Goal: Task Accomplishment & Management: Use online tool/utility

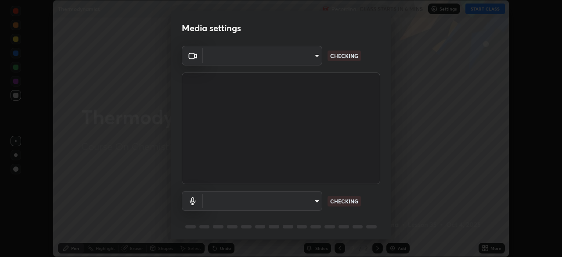
scroll to position [31, 0]
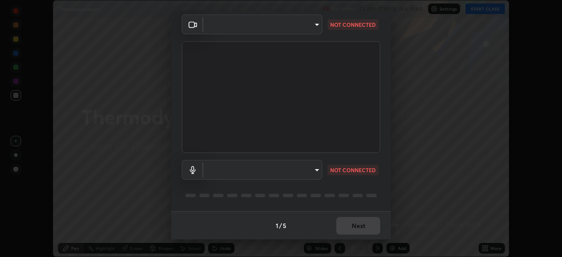
type input "094ffe3f61abc64f3ce73721aab664ef57d10a5fc7d187ad1ef3fa5fd4d2b427"
type input "default"
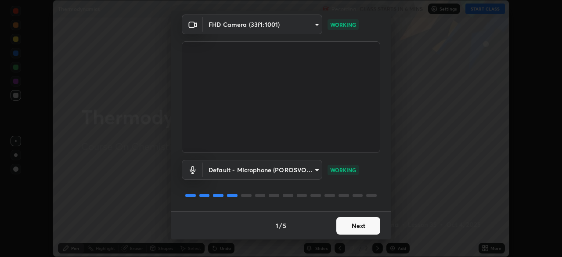
click at [372, 223] on button "Next" at bounding box center [358, 226] width 44 height 18
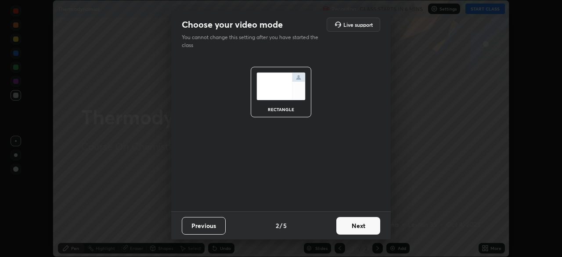
scroll to position [0, 0]
click at [369, 225] on button "Next" at bounding box center [358, 226] width 44 height 18
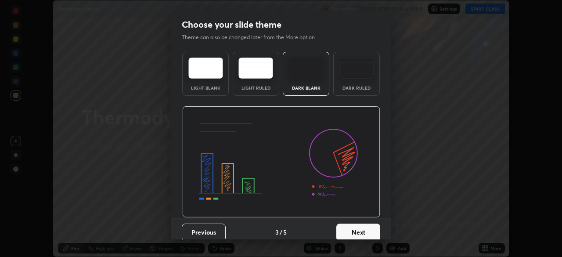
click at [367, 224] on button "Next" at bounding box center [358, 233] width 44 height 18
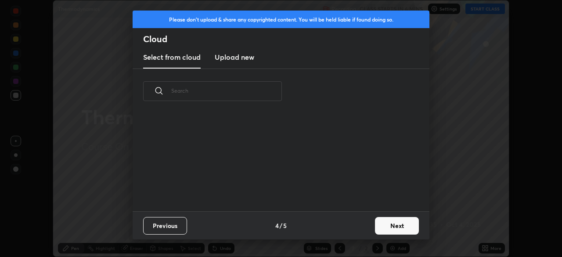
click at [365, 223] on div "Previous 4 / 5 Next" at bounding box center [281, 225] width 297 height 28
click at [375, 224] on button "Next" at bounding box center [397, 226] width 44 height 18
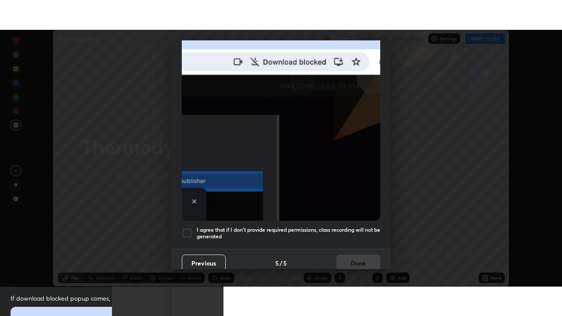
scroll to position [210, 0]
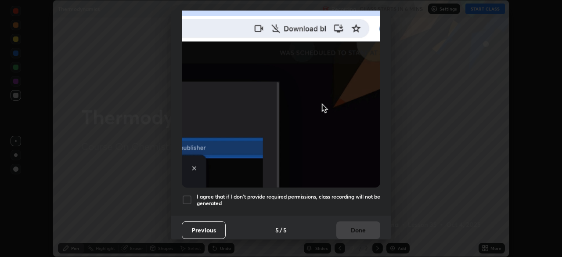
click at [312, 193] on h5 "I agree that if I don't provide required permissions, class recording will not …" at bounding box center [289, 200] width 184 height 14
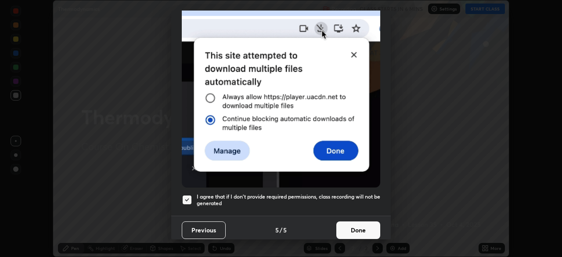
click at [347, 221] on button "Done" at bounding box center [358, 230] width 44 height 18
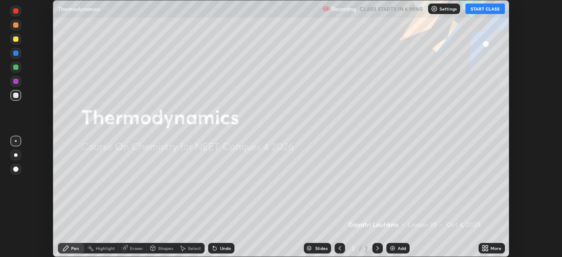
click at [487, 246] on icon at bounding box center [487, 247] width 2 height 2
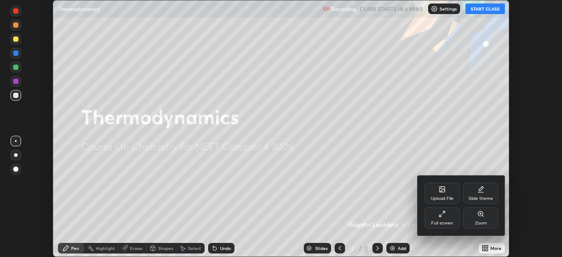
click at [431, 219] on div "Full screen" at bounding box center [442, 217] width 35 height 21
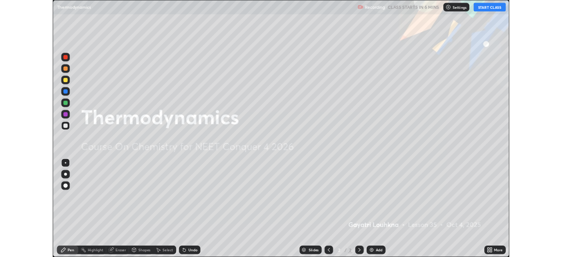
scroll to position [316, 562]
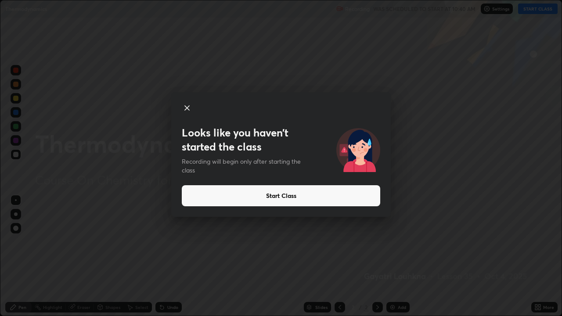
click at [303, 196] on button "Start Class" at bounding box center [281, 195] width 199 height 21
click at [301, 198] on button "Start Class" at bounding box center [281, 195] width 199 height 21
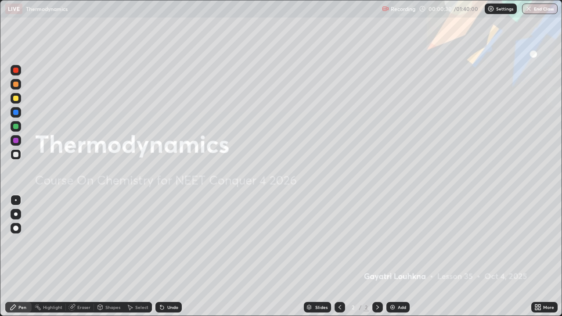
click at [390, 257] on div "Add" at bounding box center [398, 307] width 23 height 11
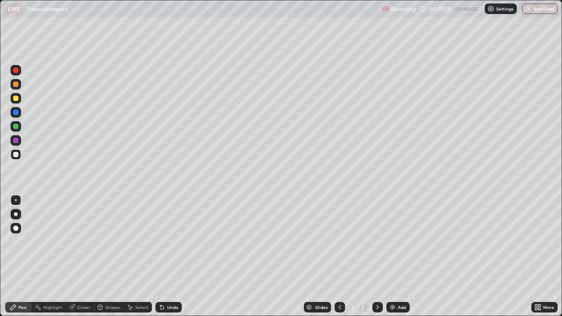
click at [83, 257] on div "Eraser" at bounding box center [83, 307] width 13 height 4
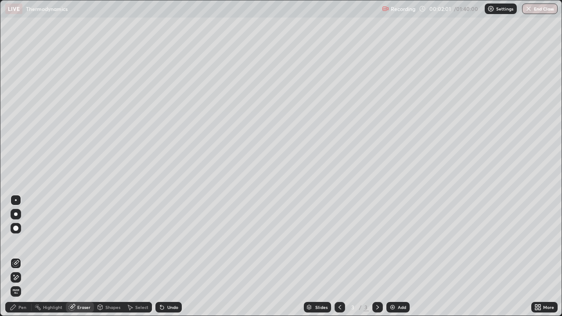
click at [25, 257] on div "Pen" at bounding box center [22, 307] width 8 height 4
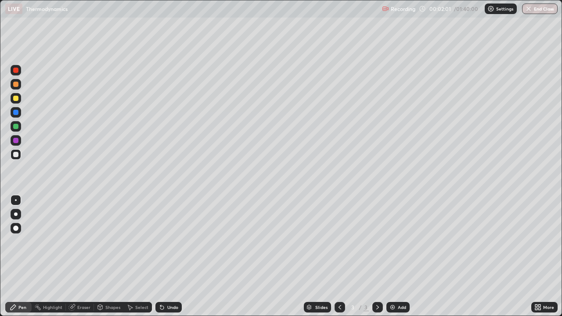
click at [106, 257] on div "Shapes" at bounding box center [112, 307] width 15 height 4
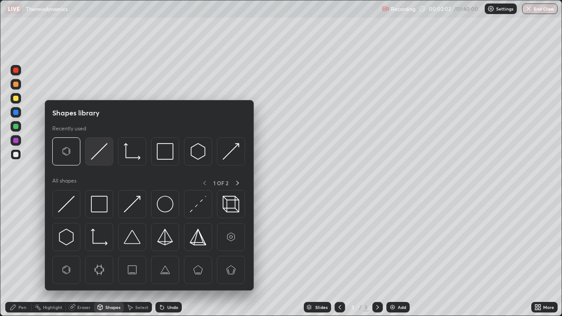
click at [101, 152] on img at bounding box center [99, 151] width 17 height 17
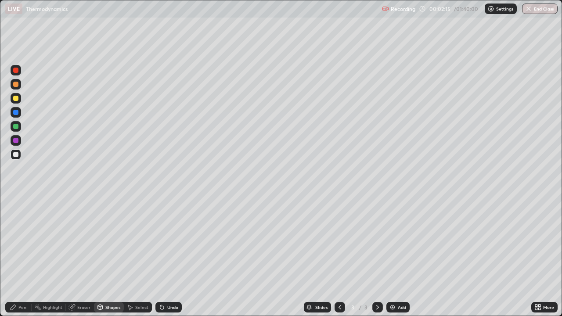
click at [78, 257] on div "Eraser" at bounding box center [83, 307] width 13 height 4
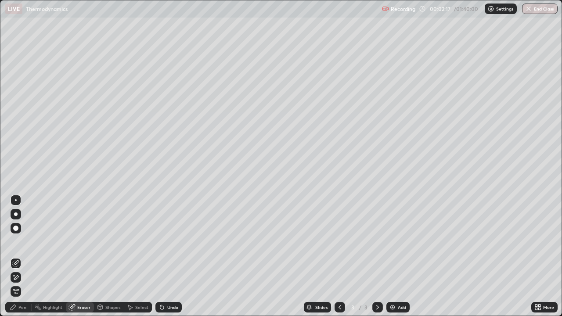
click at [18, 257] on div "Pen" at bounding box center [18, 307] width 26 height 11
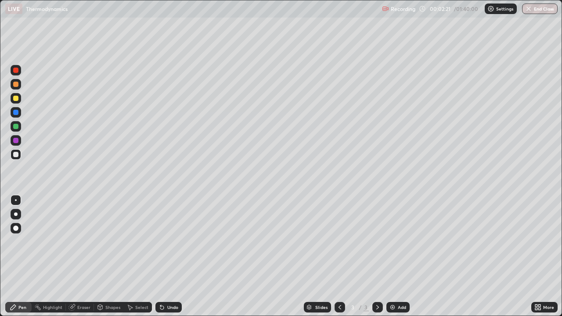
click at [15, 97] on div at bounding box center [15, 98] width 5 height 5
click at [83, 257] on div "Eraser" at bounding box center [83, 307] width 13 height 4
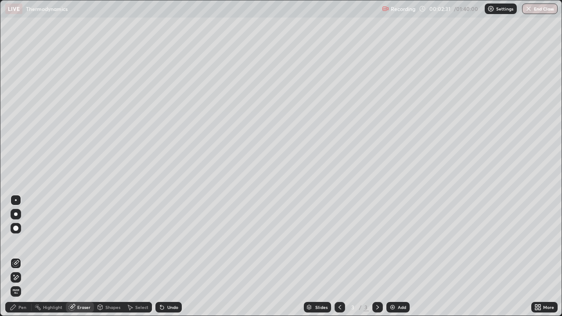
click at [22, 257] on div "Pen" at bounding box center [18, 307] width 26 height 11
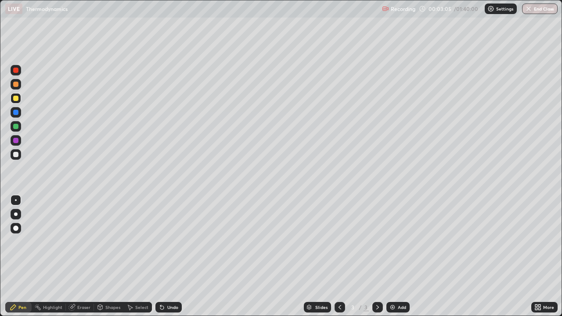
click at [393, 257] on img at bounding box center [392, 307] width 7 height 7
click at [15, 156] on div at bounding box center [15, 154] width 5 height 5
click at [17, 152] on div at bounding box center [15, 154] width 5 height 5
click at [338, 257] on icon at bounding box center [339, 307] width 7 height 7
click at [17, 102] on div at bounding box center [16, 98] width 11 height 11
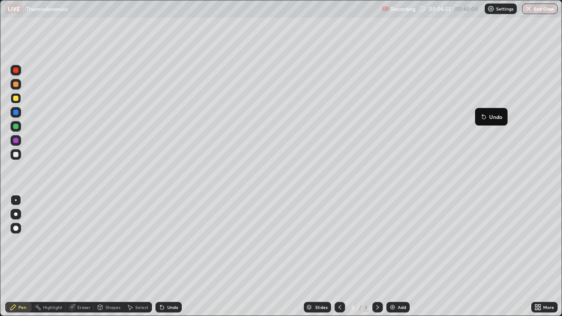
click at [480, 116] on button "Undo" at bounding box center [491, 117] width 25 height 11
click at [414, 144] on icon at bounding box center [414, 144] width 1 height 1
click at [17, 154] on div at bounding box center [15, 154] width 5 height 5
click at [81, 257] on div "Eraser" at bounding box center [83, 307] width 13 height 4
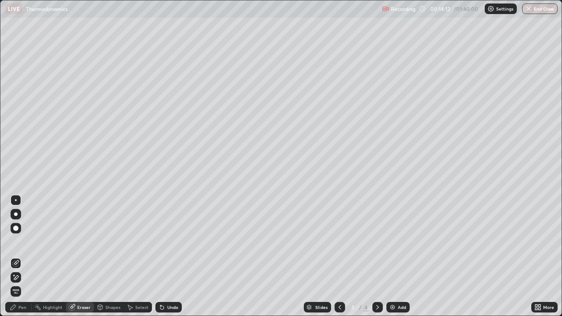
click at [21, 257] on div "Pen" at bounding box center [18, 307] width 26 height 11
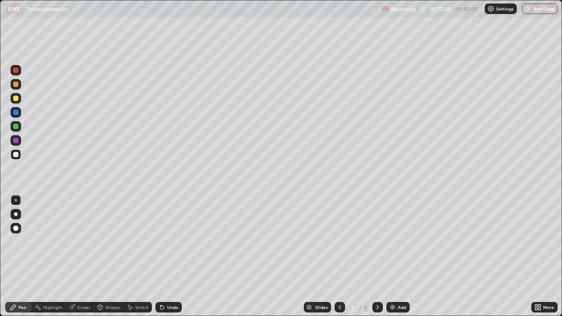
click at [378, 257] on icon at bounding box center [377, 307] width 7 height 7
click at [395, 257] on img at bounding box center [392, 307] width 7 height 7
click at [17, 98] on div at bounding box center [15, 98] width 5 height 5
click at [18, 140] on div at bounding box center [15, 140] width 5 height 5
click at [393, 257] on img at bounding box center [392, 307] width 7 height 7
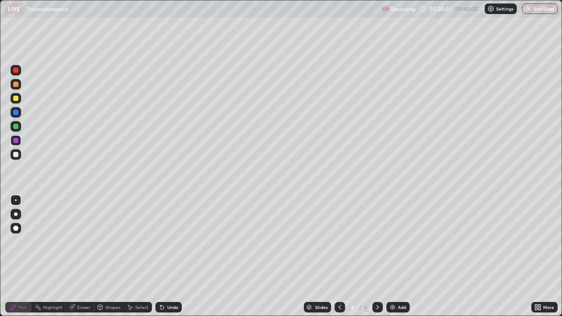
click at [16, 155] on div at bounding box center [15, 154] width 5 height 5
click at [17, 141] on div at bounding box center [15, 140] width 5 height 5
click at [17, 154] on div at bounding box center [15, 154] width 5 height 5
click at [16, 155] on div at bounding box center [15, 154] width 5 height 5
click at [336, 257] on icon at bounding box center [339, 307] width 7 height 7
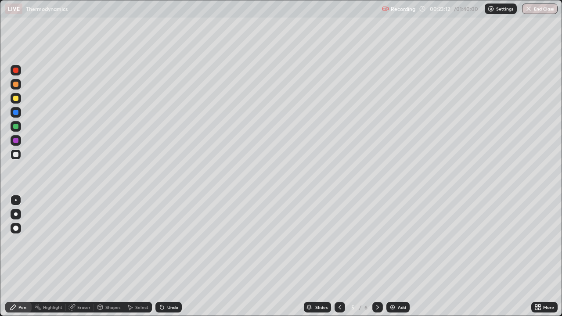
click at [338, 257] on icon at bounding box center [339, 307] width 7 height 7
click at [336, 257] on icon at bounding box center [339, 307] width 7 height 7
click at [539, 257] on icon at bounding box center [538, 307] width 7 height 7
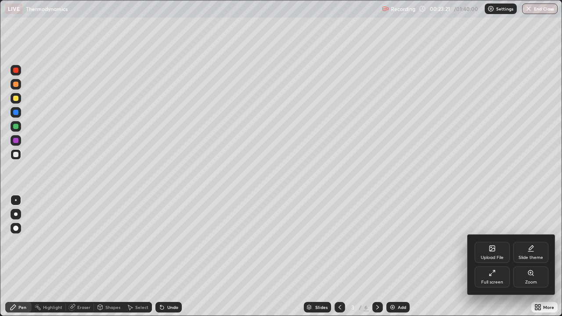
click at [494, 257] on icon at bounding box center [494, 272] width 2 height 2
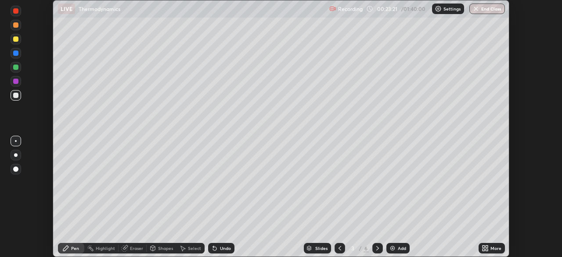
scroll to position [43671, 43365]
click at [484, 246] on icon at bounding box center [484, 247] width 2 height 2
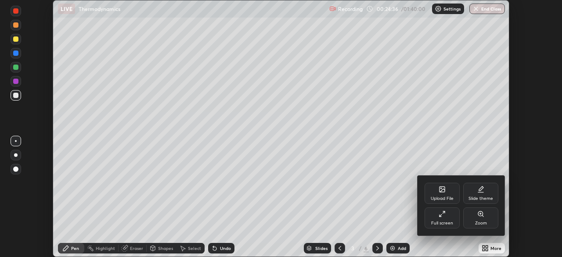
click at [485, 248] on div at bounding box center [281, 128] width 562 height 257
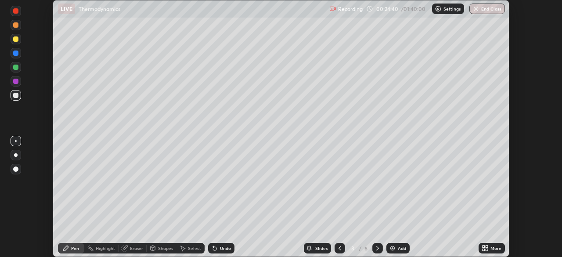
click at [487, 247] on icon at bounding box center [487, 247] width 2 height 2
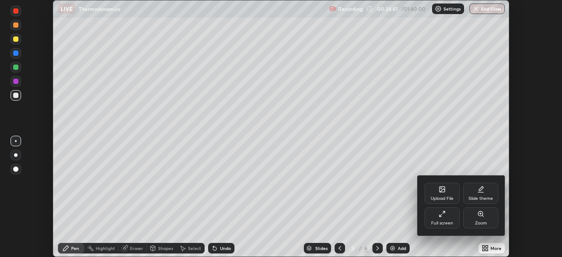
click at [444, 193] on div "Upload File" at bounding box center [442, 193] width 35 height 21
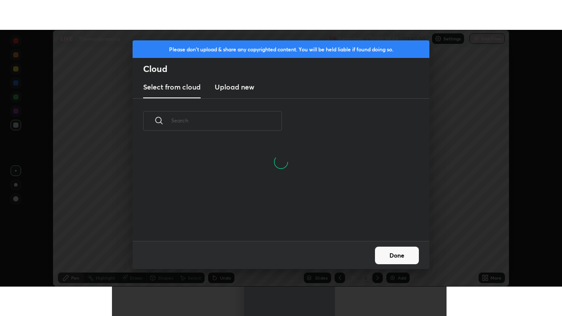
scroll to position [98, 282]
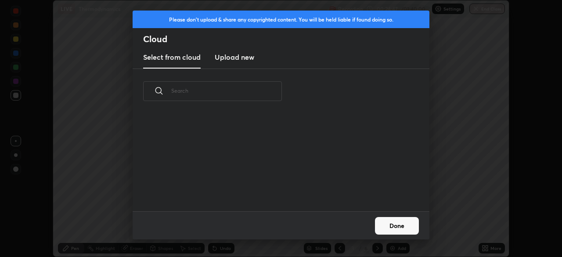
click at [248, 59] on h3 "Upload new" at bounding box center [235, 57] width 40 height 11
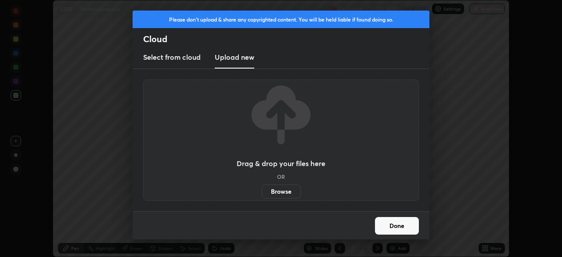
click at [288, 192] on label "Browse" at bounding box center [281, 191] width 39 height 14
click at [262, 192] on input "Browse" at bounding box center [262, 191] width 0 height 14
click at [275, 162] on h3 "Drag & drop your files here" at bounding box center [281, 163] width 89 height 7
click at [269, 164] on h3 "Drag & drop your files here" at bounding box center [281, 163] width 89 height 7
click at [269, 165] on h3 "Drag & drop your files here" at bounding box center [281, 163] width 89 height 7
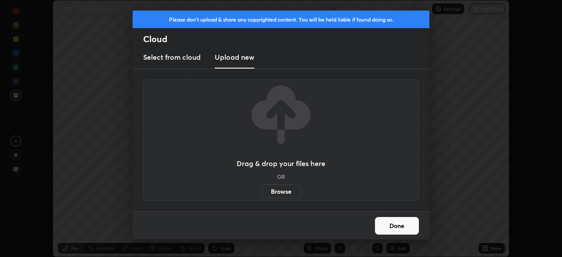
click at [257, 161] on h3 "Drag & drop your files here" at bounding box center [281, 163] width 89 height 7
click at [259, 164] on h3 "Drag & drop your files here" at bounding box center [281, 163] width 89 height 7
click at [274, 190] on label "Browse" at bounding box center [281, 191] width 39 height 14
click at [262, 190] on input "Browse" at bounding box center [262, 191] width 0 height 14
click at [105, 92] on div "Please don't upload & share any copyrighted content. You will be held liable if…" at bounding box center [281, 128] width 562 height 257
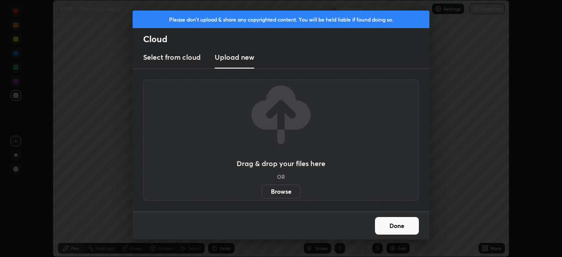
click at [391, 228] on button "Done" at bounding box center [397, 226] width 44 height 18
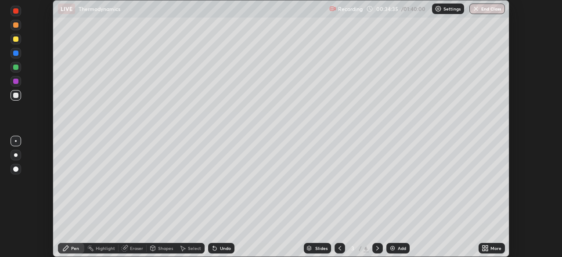
click at [376, 247] on icon at bounding box center [377, 248] width 3 height 4
click at [377, 248] on icon at bounding box center [377, 248] width 7 height 7
click at [376, 248] on icon at bounding box center [377, 248] width 7 height 7
click at [376, 249] on icon at bounding box center [377, 248] width 7 height 7
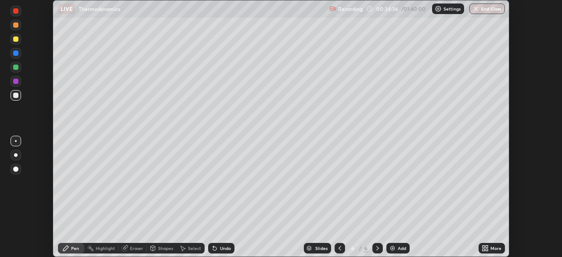
click at [377, 248] on icon at bounding box center [377, 248] width 7 height 7
click at [393, 250] on img at bounding box center [392, 248] width 7 height 7
click at [19, 95] on div at bounding box center [16, 95] width 11 height 11
click at [391, 249] on img at bounding box center [392, 248] width 7 height 7
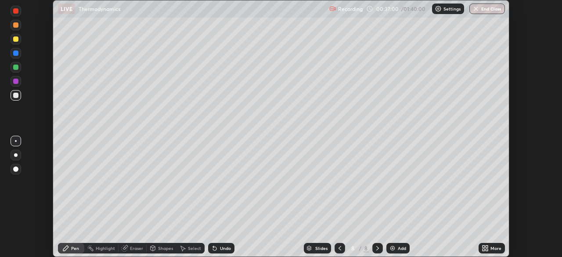
click at [17, 94] on div at bounding box center [15, 95] width 5 height 5
click at [16, 37] on div at bounding box center [15, 38] width 5 height 5
click at [338, 249] on icon at bounding box center [339, 248] width 7 height 7
click at [376, 250] on icon at bounding box center [377, 248] width 7 height 7
click at [391, 248] on img at bounding box center [392, 248] width 7 height 7
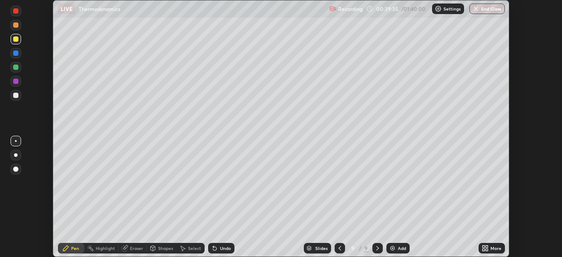
click at [16, 69] on div at bounding box center [15, 67] width 5 height 5
click at [14, 82] on div at bounding box center [15, 81] width 5 height 5
click at [15, 69] on div at bounding box center [15, 67] width 5 height 5
click at [134, 248] on div "Eraser" at bounding box center [136, 248] width 13 height 4
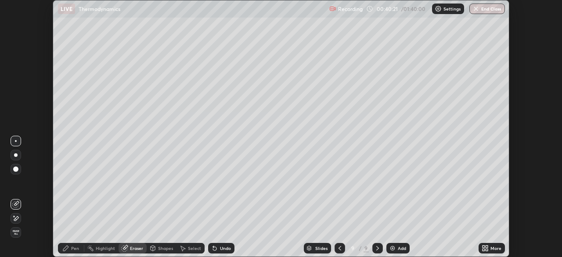
click at [74, 248] on div "Pen" at bounding box center [75, 248] width 8 height 4
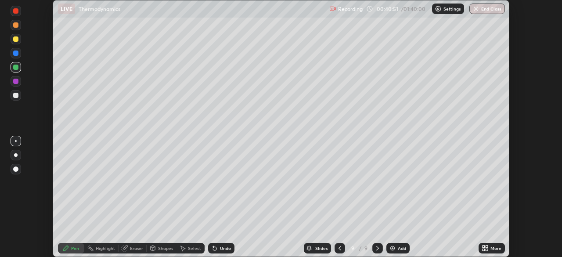
click at [339, 248] on icon at bounding box center [339, 248] width 7 height 7
click at [377, 248] on icon at bounding box center [377, 248] width 7 height 7
click at [390, 248] on img at bounding box center [392, 248] width 7 height 7
click at [17, 41] on div at bounding box center [15, 38] width 5 height 5
click at [339, 248] on icon at bounding box center [339, 248] width 7 height 7
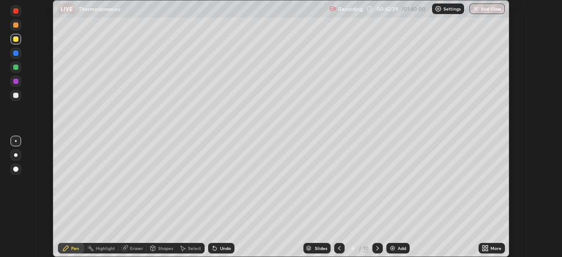
click at [339, 248] on icon at bounding box center [339, 248] width 7 height 7
click at [376, 245] on icon at bounding box center [377, 248] width 7 height 7
click at [377, 248] on icon at bounding box center [377, 248] width 7 height 7
click at [389, 250] on img at bounding box center [392, 248] width 7 height 7
click at [16, 11] on div at bounding box center [15, 10] width 5 height 5
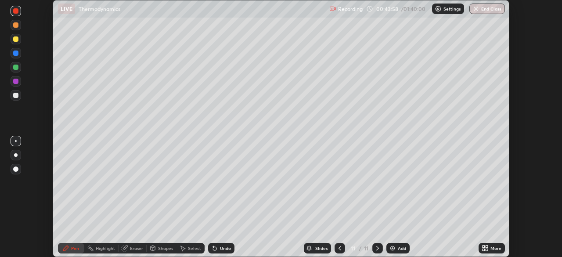
click at [340, 251] on icon at bounding box center [339, 248] width 7 height 7
click at [338, 245] on icon at bounding box center [339, 248] width 7 height 7
click at [337, 244] on div at bounding box center [340, 248] width 11 height 11
click at [376, 249] on icon at bounding box center [377, 248] width 7 height 7
click at [376, 248] on icon at bounding box center [377, 248] width 7 height 7
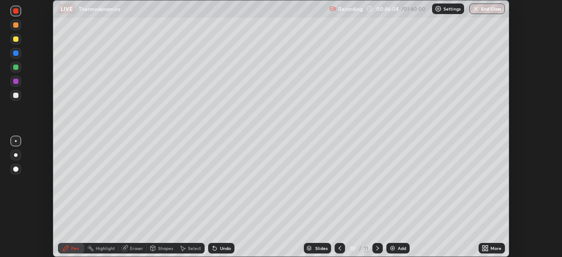
click at [377, 248] on icon at bounding box center [377, 248] width 7 height 7
click at [19, 94] on div at bounding box center [16, 95] width 11 height 11
click at [393, 248] on img at bounding box center [392, 248] width 7 height 7
click at [340, 247] on icon at bounding box center [339, 248] width 7 height 7
click at [339, 248] on icon at bounding box center [339, 248] width 7 height 7
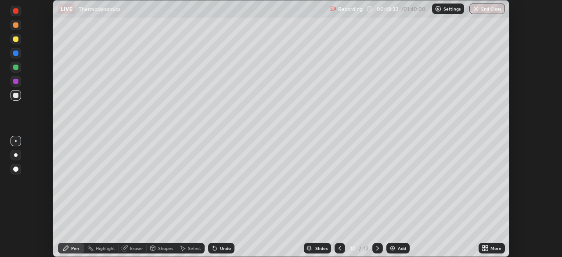
click at [339, 248] on icon at bounding box center [339, 248] width 7 height 7
click at [338, 247] on icon at bounding box center [339, 248] width 7 height 7
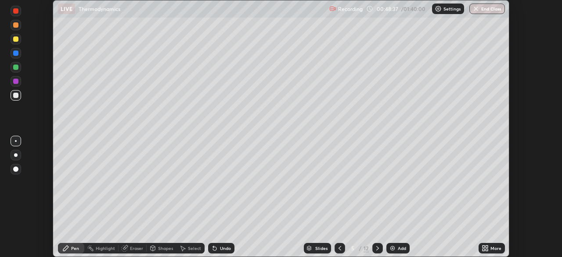
click at [339, 248] on icon at bounding box center [339, 248] width 7 height 7
click at [376, 247] on icon at bounding box center [377, 248] width 7 height 7
click at [376, 246] on icon at bounding box center [377, 248] width 3 height 4
click at [375, 245] on icon at bounding box center [377, 248] width 7 height 7
click at [377, 248] on icon at bounding box center [377, 248] width 7 height 7
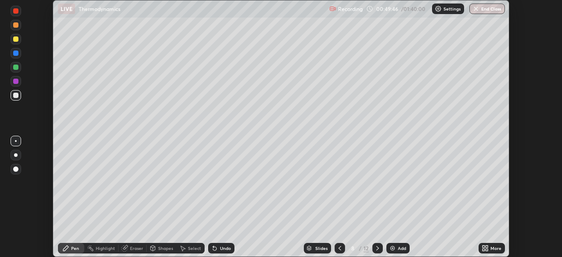
click at [376, 247] on icon at bounding box center [377, 248] width 7 height 7
click at [377, 246] on icon at bounding box center [377, 248] width 7 height 7
click at [378, 246] on icon at bounding box center [377, 248] width 7 height 7
click at [378, 247] on icon at bounding box center [377, 248] width 7 height 7
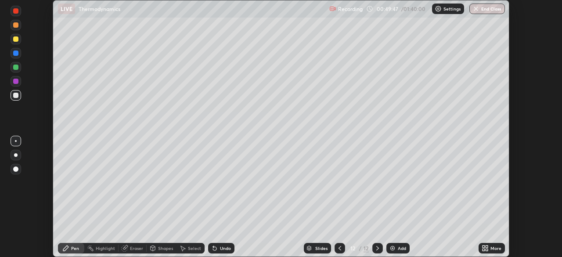
click at [378, 246] on icon at bounding box center [377, 248] width 7 height 7
click at [377, 246] on icon at bounding box center [377, 248] width 7 height 7
click at [16, 54] on div at bounding box center [15, 53] width 5 height 5
click at [391, 246] on img at bounding box center [392, 248] width 7 height 7
click at [15, 95] on div at bounding box center [15, 95] width 5 height 5
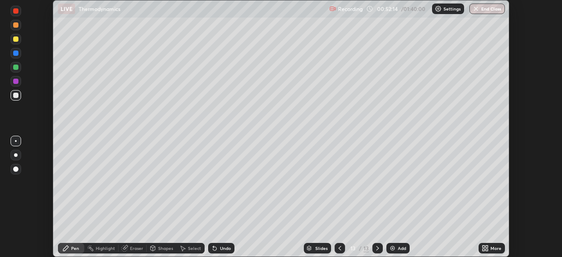
click at [340, 248] on icon at bounding box center [339, 248] width 7 height 7
click at [339, 248] on icon at bounding box center [339, 248] width 7 height 7
click at [339, 250] on icon at bounding box center [339, 248] width 7 height 7
click at [338, 246] on icon at bounding box center [339, 248] width 7 height 7
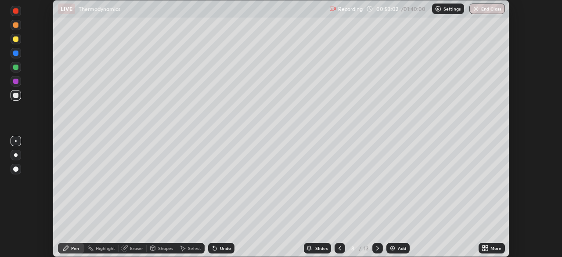
click at [377, 250] on icon at bounding box center [377, 248] width 7 height 7
click at [376, 249] on icon at bounding box center [377, 248] width 7 height 7
click at [376, 248] on icon at bounding box center [377, 248] width 7 height 7
click at [376, 246] on icon at bounding box center [377, 248] width 7 height 7
click at [376, 248] on icon at bounding box center [377, 248] width 7 height 7
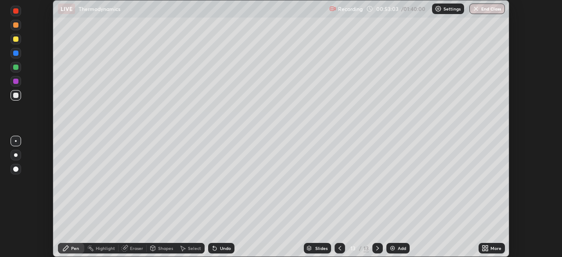
click at [376, 249] on icon at bounding box center [377, 248] width 7 height 7
click at [377, 248] on icon at bounding box center [377, 248] width 7 height 7
click at [484, 250] on icon at bounding box center [484, 250] width 2 height 2
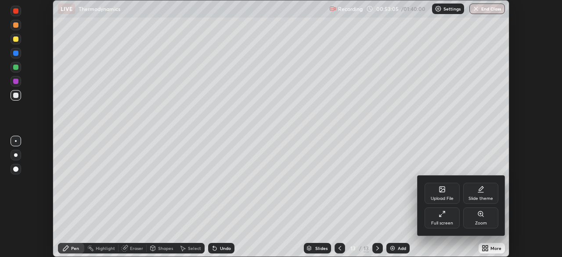
click at [442, 217] on div "Full screen" at bounding box center [442, 217] width 35 height 21
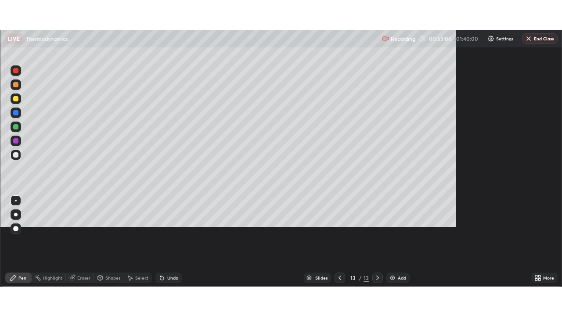
scroll to position [316, 562]
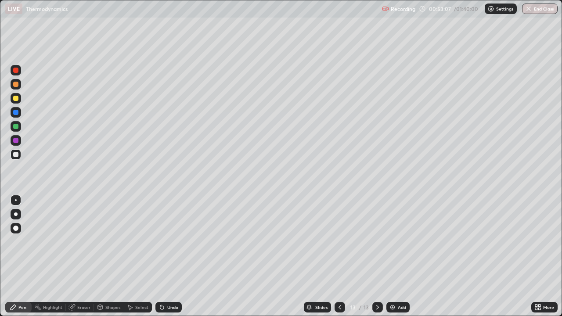
click at [392, 257] on div "Add" at bounding box center [398, 307] width 23 height 11
click at [14, 99] on div at bounding box center [15, 98] width 5 height 5
click at [16, 155] on div at bounding box center [15, 154] width 5 height 5
click at [85, 257] on div "Eraser" at bounding box center [83, 307] width 13 height 4
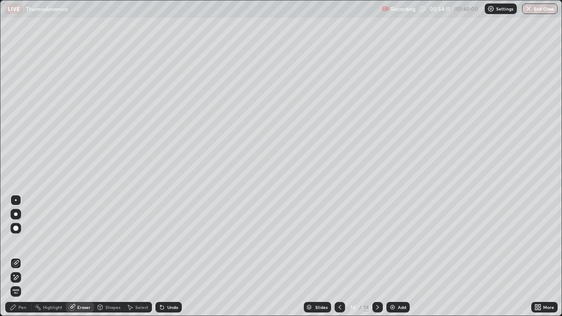
click at [24, 257] on div "Pen" at bounding box center [22, 307] width 8 height 4
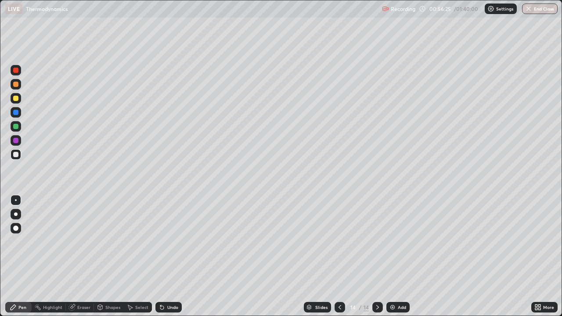
click at [391, 257] on img at bounding box center [392, 307] width 7 height 7
click at [17, 112] on div at bounding box center [15, 112] width 5 height 5
click at [15, 154] on div at bounding box center [15, 154] width 5 height 5
click at [16, 126] on div at bounding box center [15, 126] width 5 height 5
click at [392, 257] on img at bounding box center [392, 307] width 7 height 7
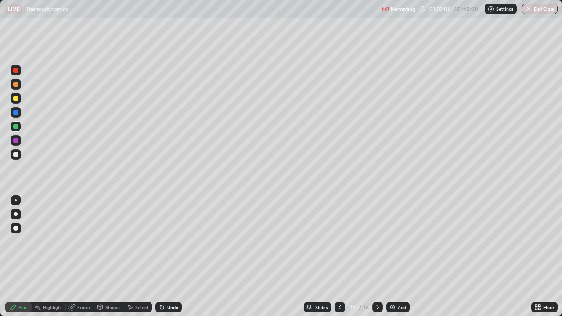
click at [18, 154] on div at bounding box center [15, 154] width 5 height 5
click at [339, 257] on icon at bounding box center [339, 307] width 7 height 7
click at [377, 257] on icon at bounding box center [377, 307] width 7 height 7
click at [391, 257] on img at bounding box center [392, 307] width 7 height 7
click at [80, 257] on div "Eraser" at bounding box center [83, 307] width 13 height 4
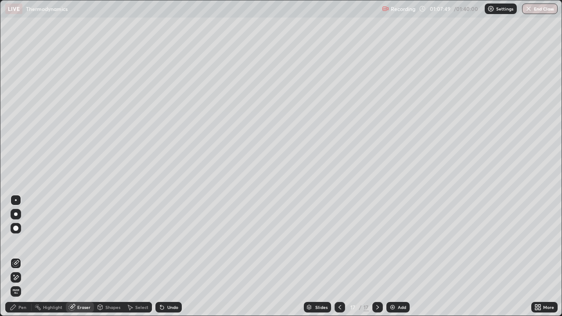
click at [28, 257] on div "Pen" at bounding box center [18, 307] width 26 height 11
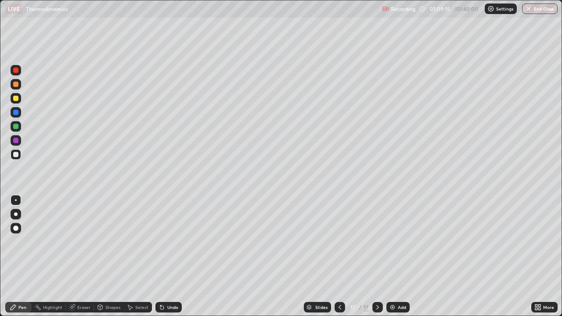
click at [393, 257] on img at bounding box center [392, 307] width 7 height 7
click at [389, 257] on img at bounding box center [392, 307] width 7 height 7
click at [16, 97] on div at bounding box center [15, 98] width 5 height 5
click at [14, 69] on div at bounding box center [15, 70] width 5 height 5
click at [16, 151] on div at bounding box center [16, 154] width 11 height 11
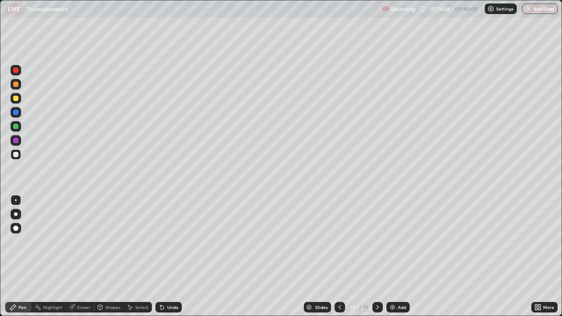
click at [343, 257] on div at bounding box center [340, 307] width 11 height 11
click at [378, 257] on icon at bounding box center [377, 307] width 7 height 7
click at [391, 257] on div "Add" at bounding box center [398, 307] width 23 height 11
click at [395, 257] on img at bounding box center [393, 307] width 7 height 7
click at [399, 257] on div "Add" at bounding box center [402, 307] width 8 height 4
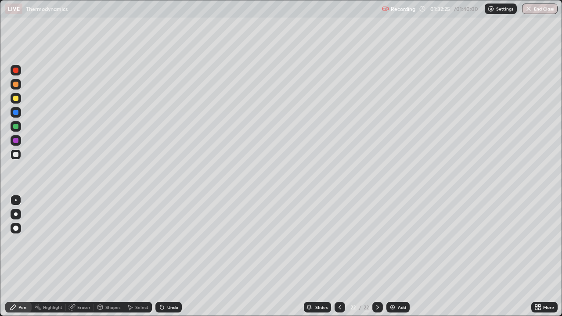
click at [395, 257] on img at bounding box center [392, 307] width 7 height 7
click at [392, 257] on img at bounding box center [392, 307] width 7 height 7
click at [395, 257] on div "Add" at bounding box center [398, 307] width 23 height 11
click at [16, 98] on div at bounding box center [15, 98] width 5 height 5
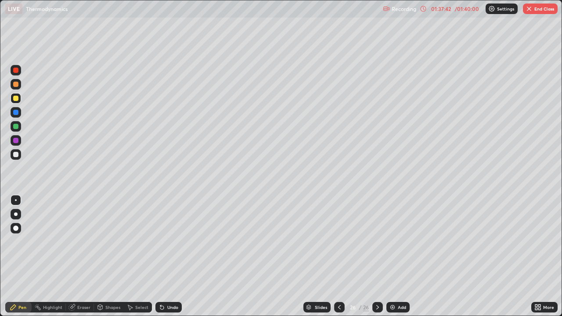
click at [14, 152] on div at bounding box center [15, 154] width 5 height 5
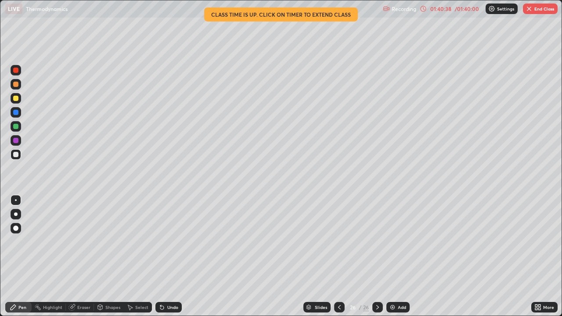
click at [529, 10] on img "button" at bounding box center [529, 8] width 7 height 7
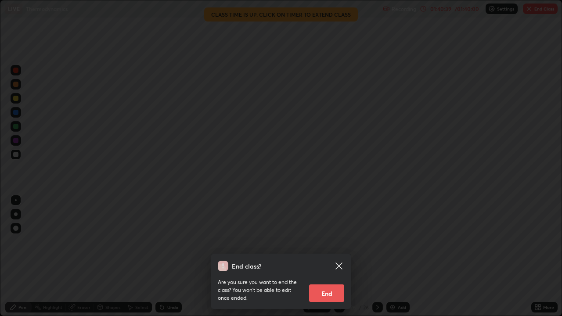
click at [322, 257] on button "End" at bounding box center [326, 294] width 35 height 18
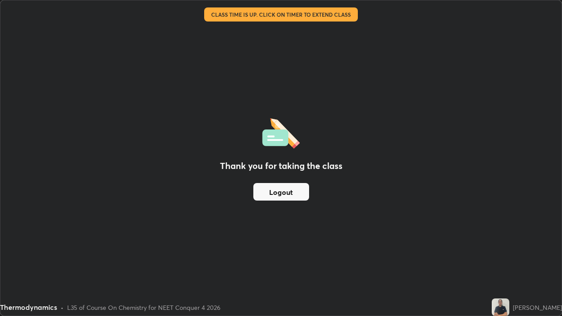
click at [289, 194] on button "Logout" at bounding box center [281, 192] width 56 height 18
